Goal: Transaction & Acquisition: Subscribe to service/newsletter

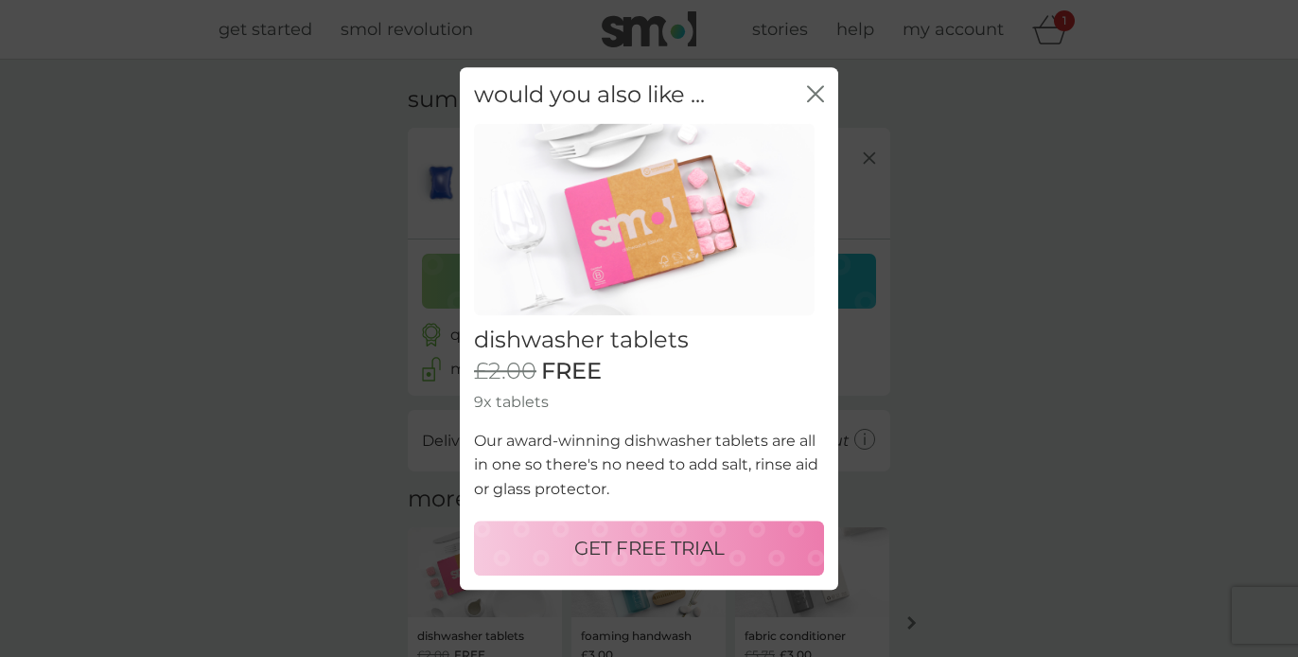
click at [638, 548] on p "GET FREE TRIAL" at bounding box center [649, 548] width 150 height 30
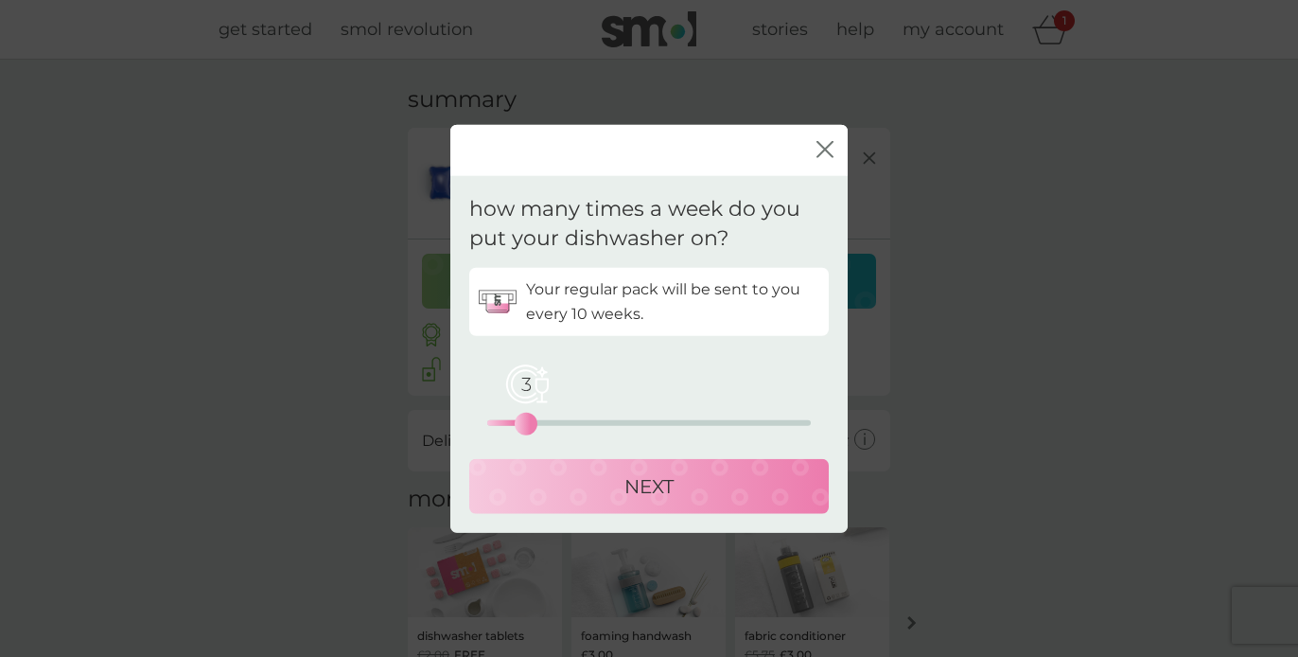
drag, startPoint x: 485, startPoint y: 422, endPoint x: 523, endPoint y: 423, distance: 37.9
click at [523, 423] on div "3" at bounding box center [526, 423] width 8 height 8
click at [645, 484] on p "NEXT" at bounding box center [649, 485] width 49 height 30
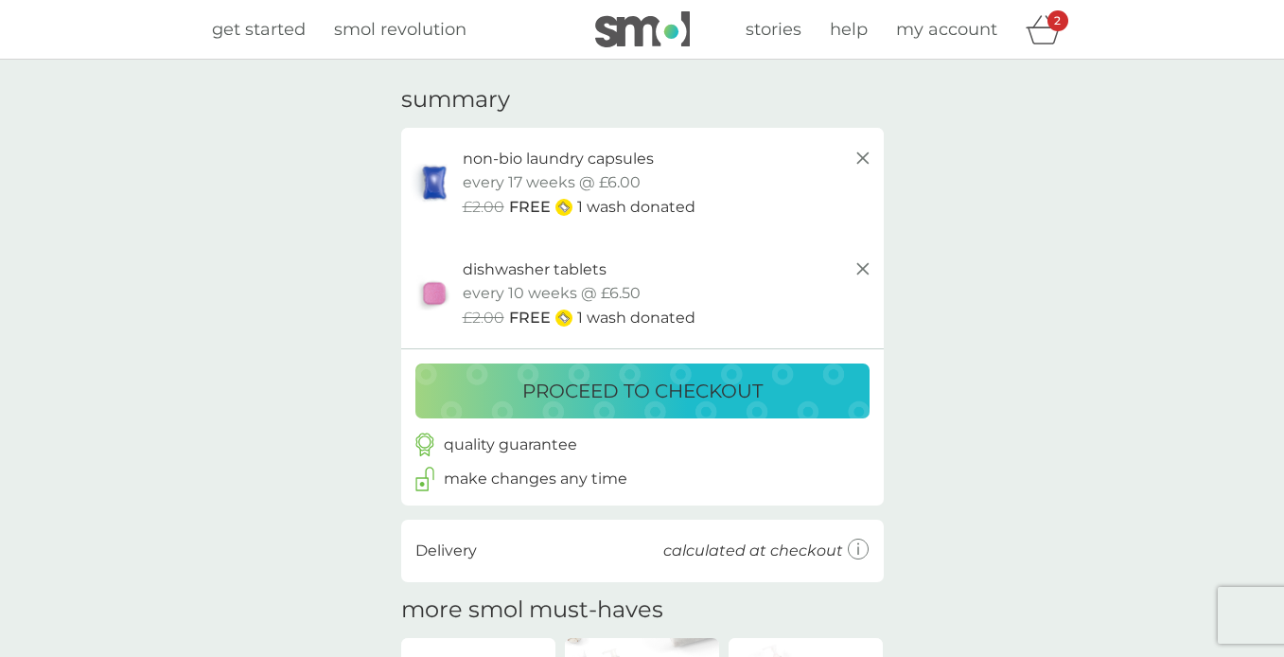
click at [667, 382] on p "proceed to checkout" at bounding box center [642, 391] width 240 height 30
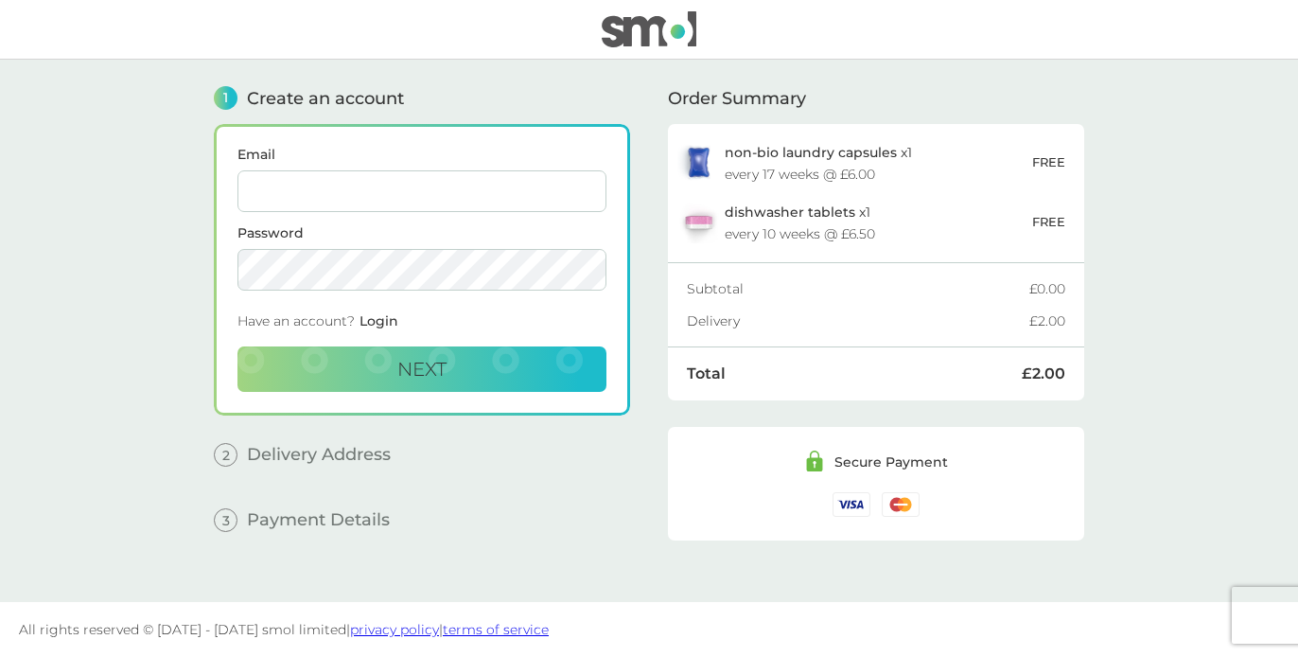
click at [586, 191] on input "Email" at bounding box center [422, 191] width 369 height 42
type input "[EMAIL_ADDRESS][DOMAIN_NAME]"
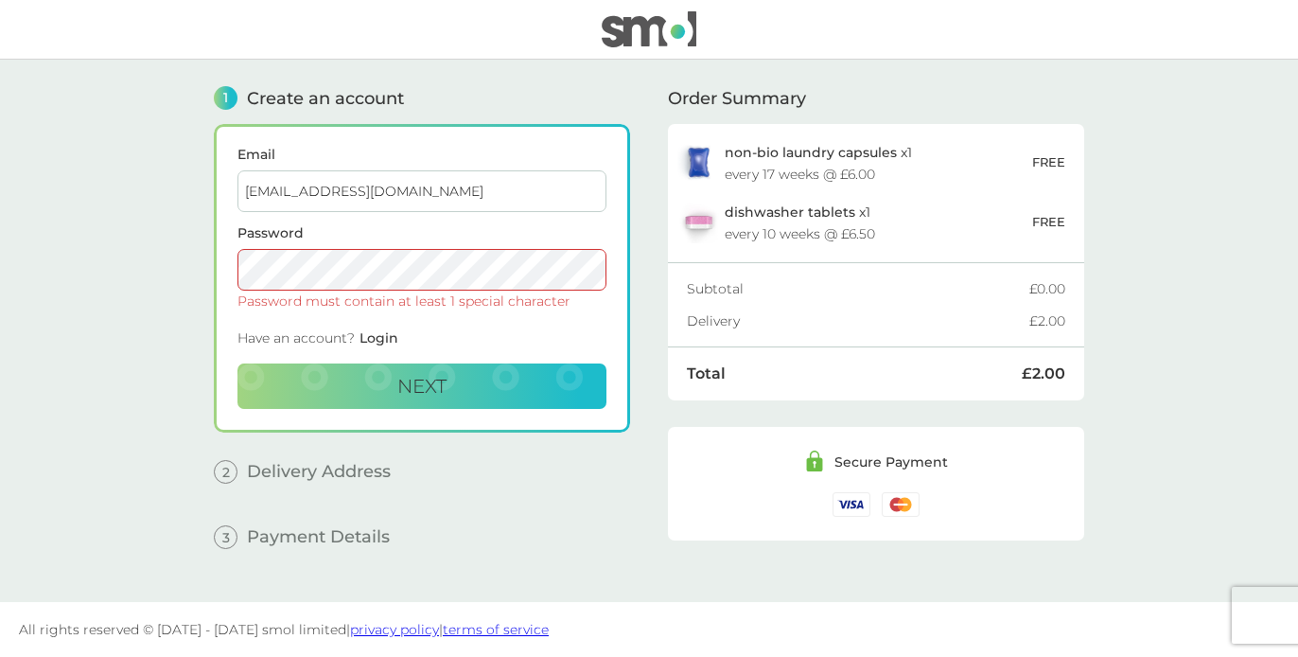
click at [422, 385] on button "Next" at bounding box center [422, 385] width 369 height 45
click at [188, 255] on main "1 Create an account Email [EMAIL_ADDRESS][DOMAIN_NAME] Password Password must c…" at bounding box center [649, 331] width 1298 height 542
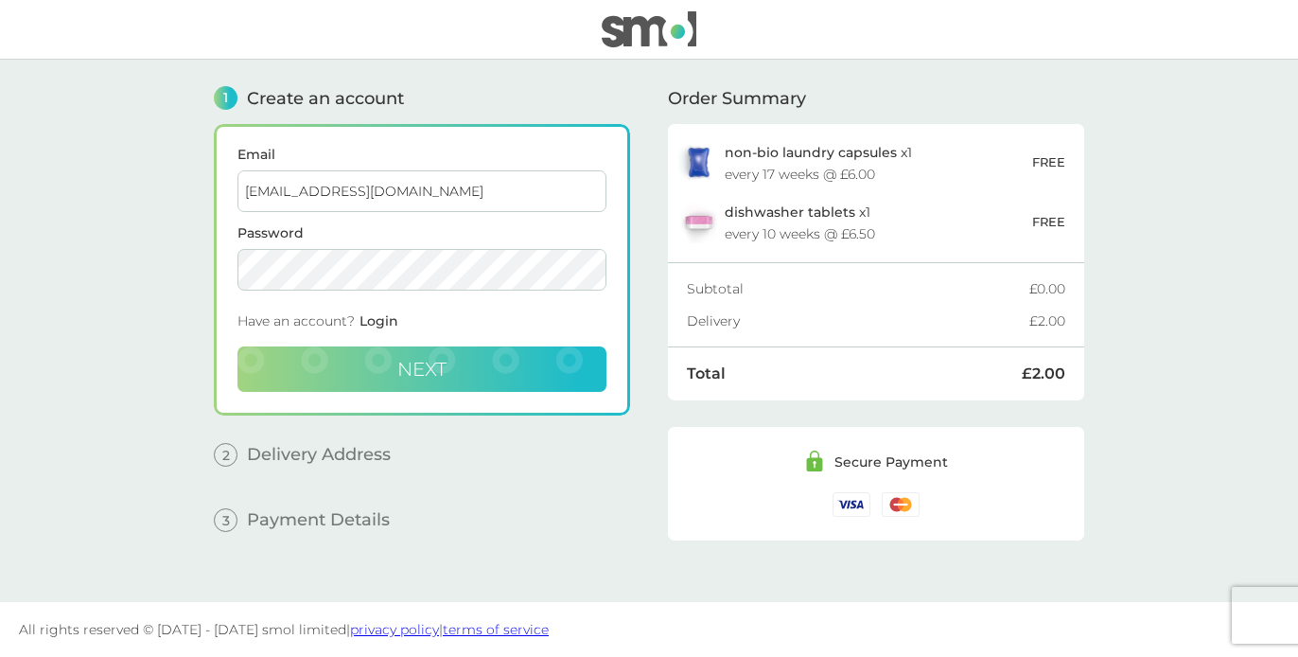
click at [446, 369] on span "Next" at bounding box center [421, 369] width 49 height 23
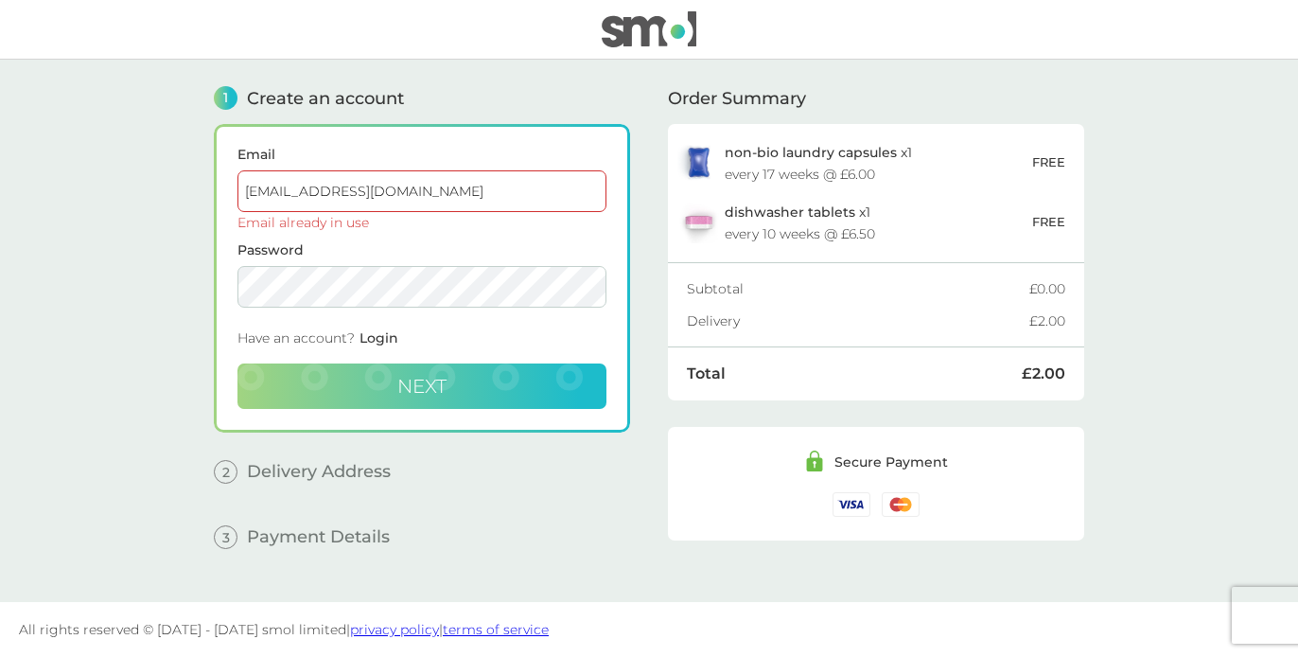
drag, startPoint x: 504, startPoint y: 191, endPoint x: 129, endPoint y: 161, distance: 376.9
click at [129, 161] on main "1 Create an account Email [EMAIL_ADDRESS][DOMAIN_NAME] Email already in use Pas…" at bounding box center [649, 331] width 1298 height 542
